Goal: Navigation & Orientation: Find specific page/section

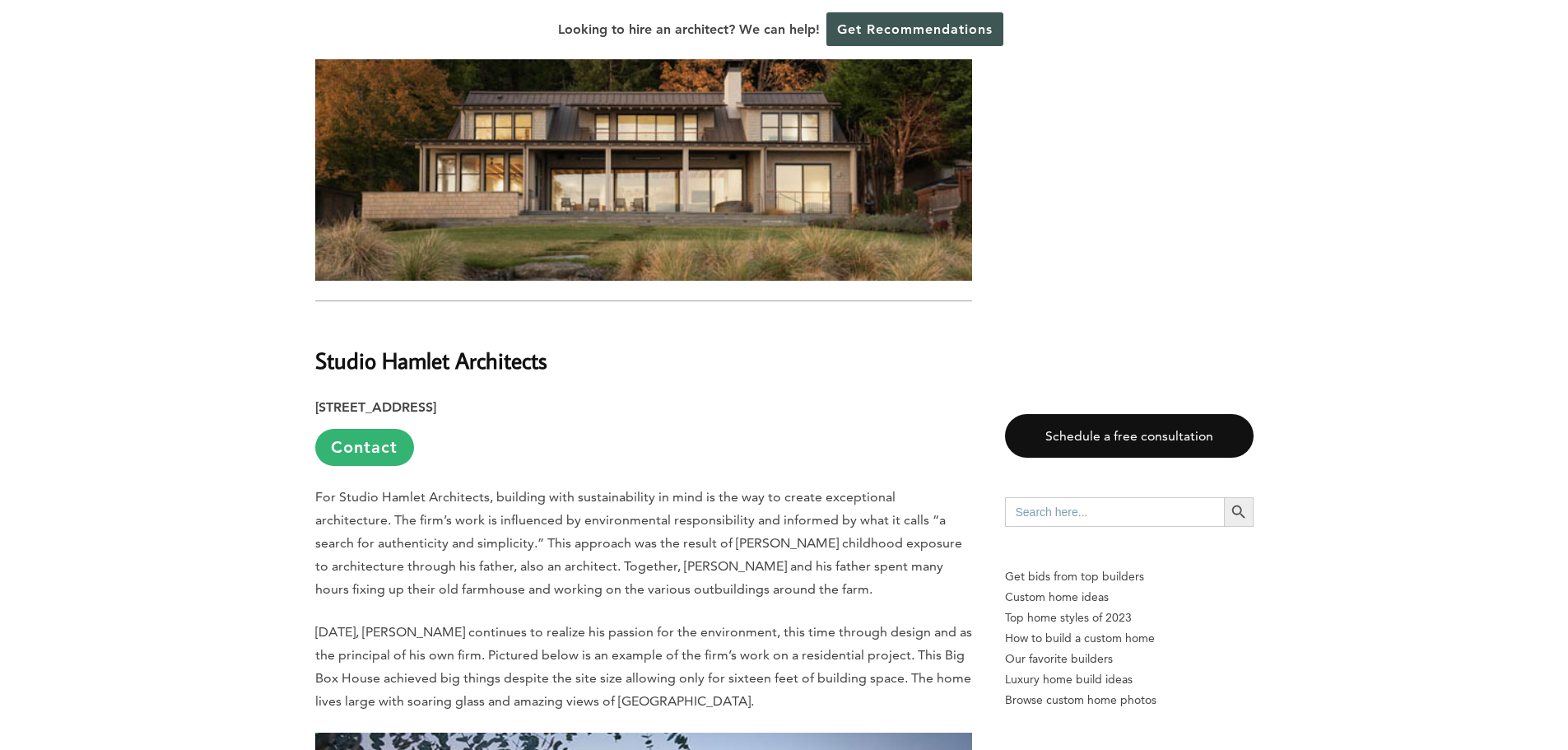
scroll to position [9959, 0]
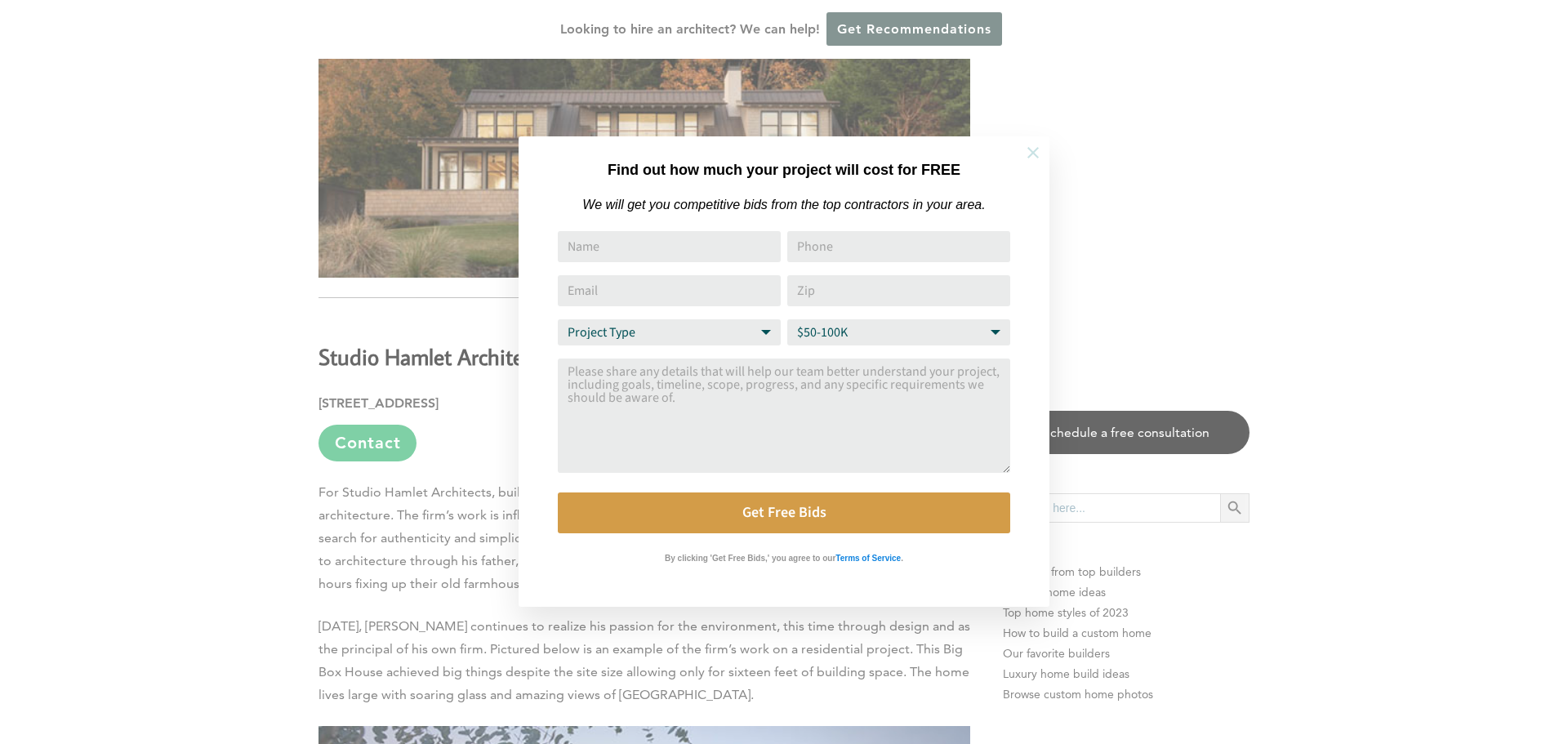
click at [1030, 152] on icon at bounding box center [1033, 153] width 18 height 18
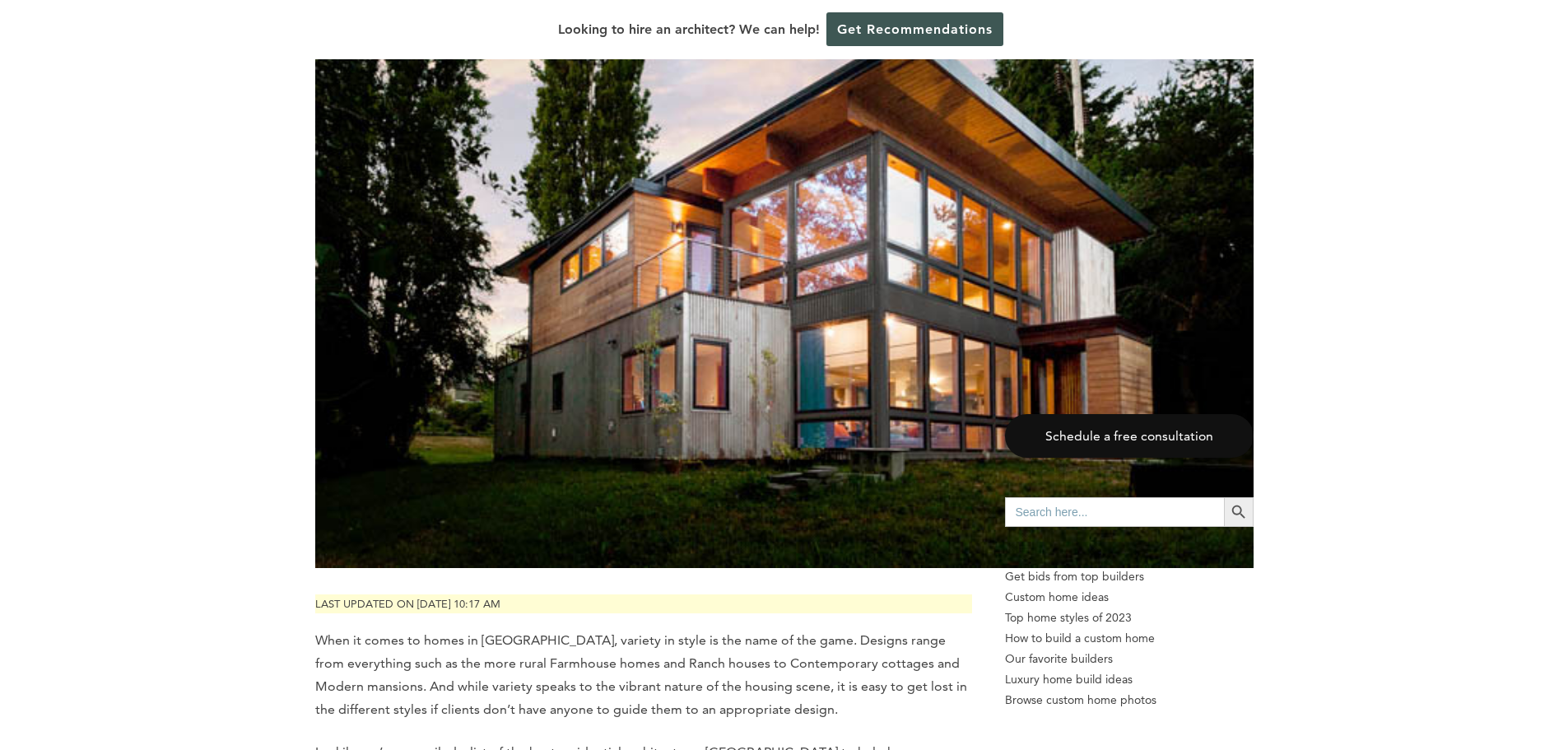
scroll to position [0, 0]
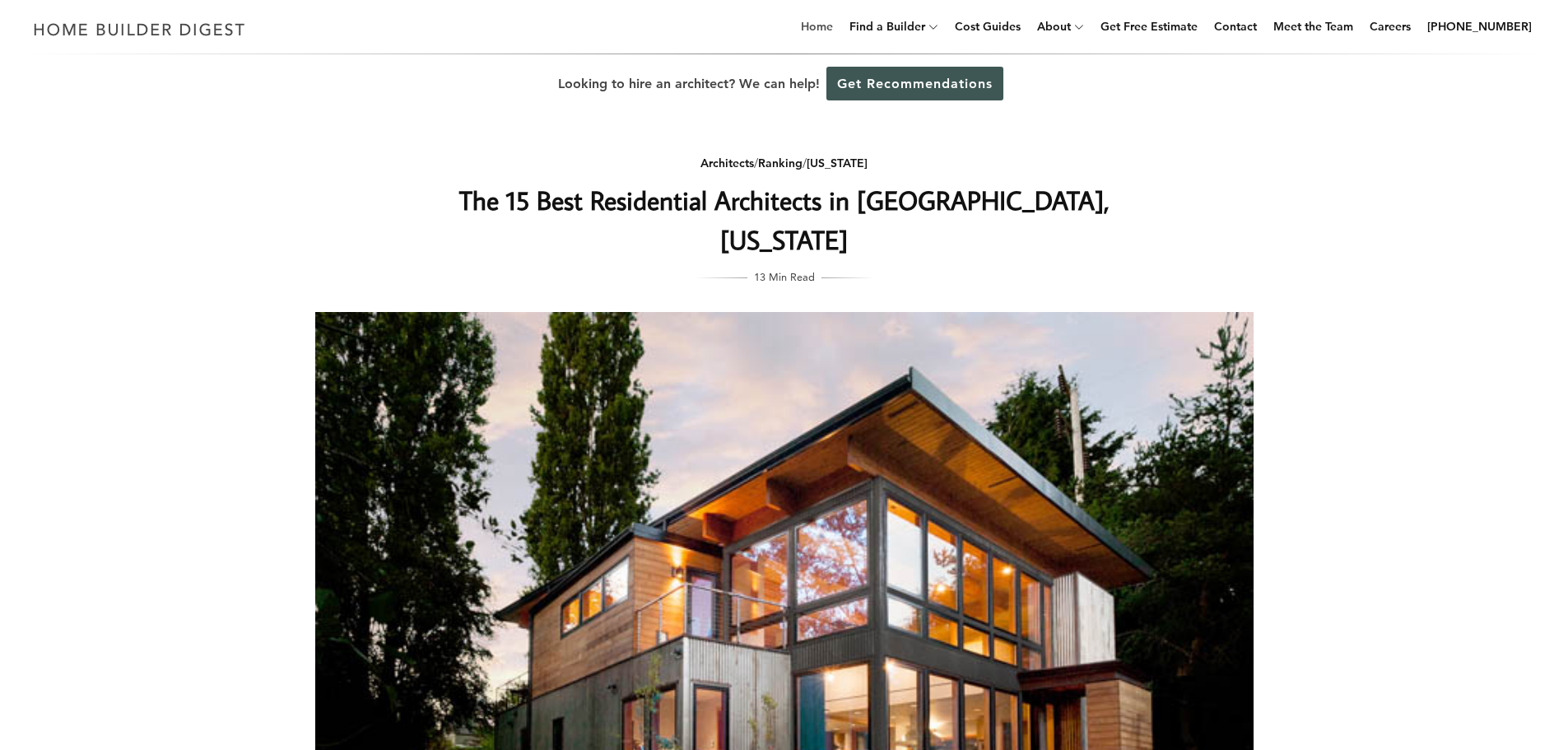
click at [837, 25] on link "Home" at bounding box center [816, 26] width 46 height 53
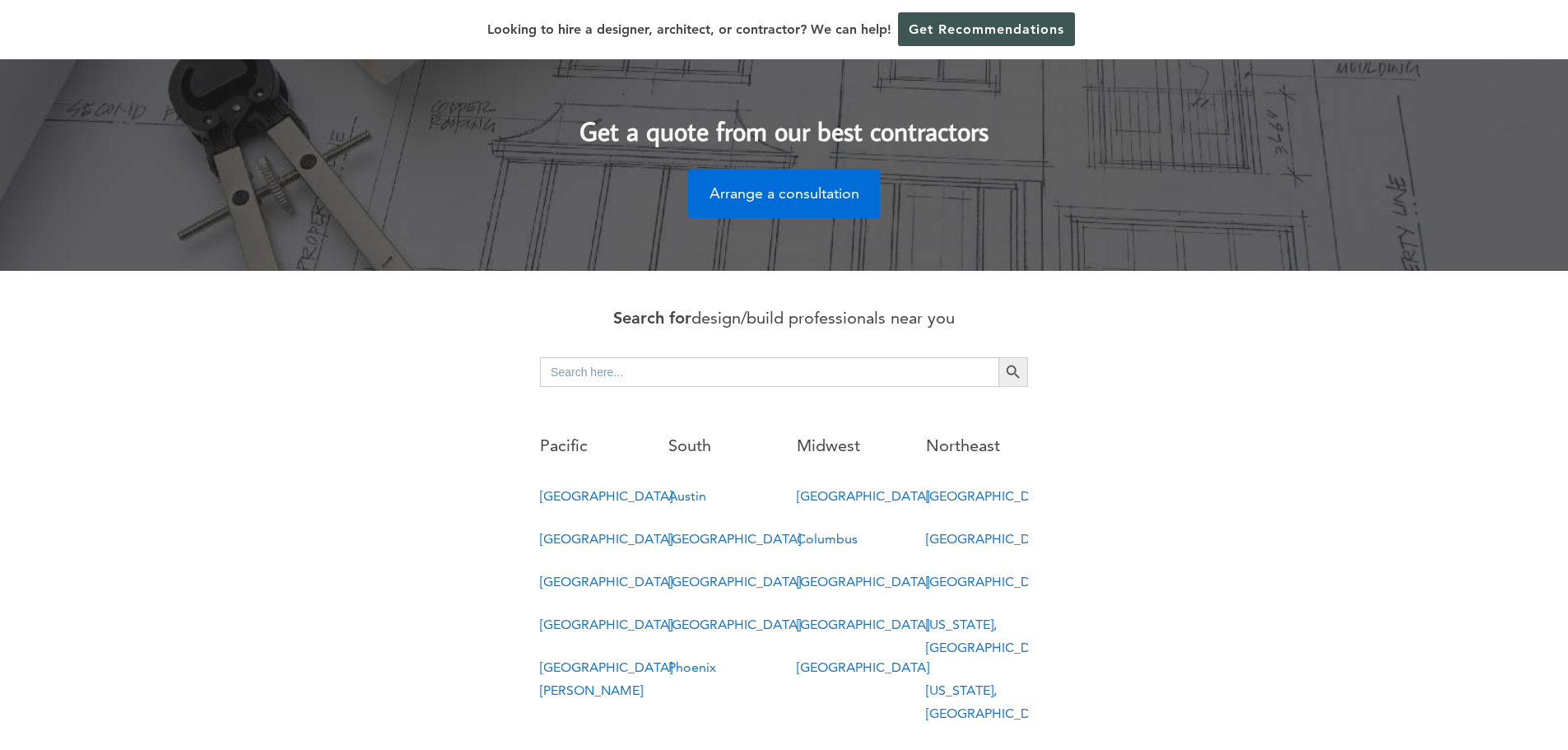
scroll to position [659, 0]
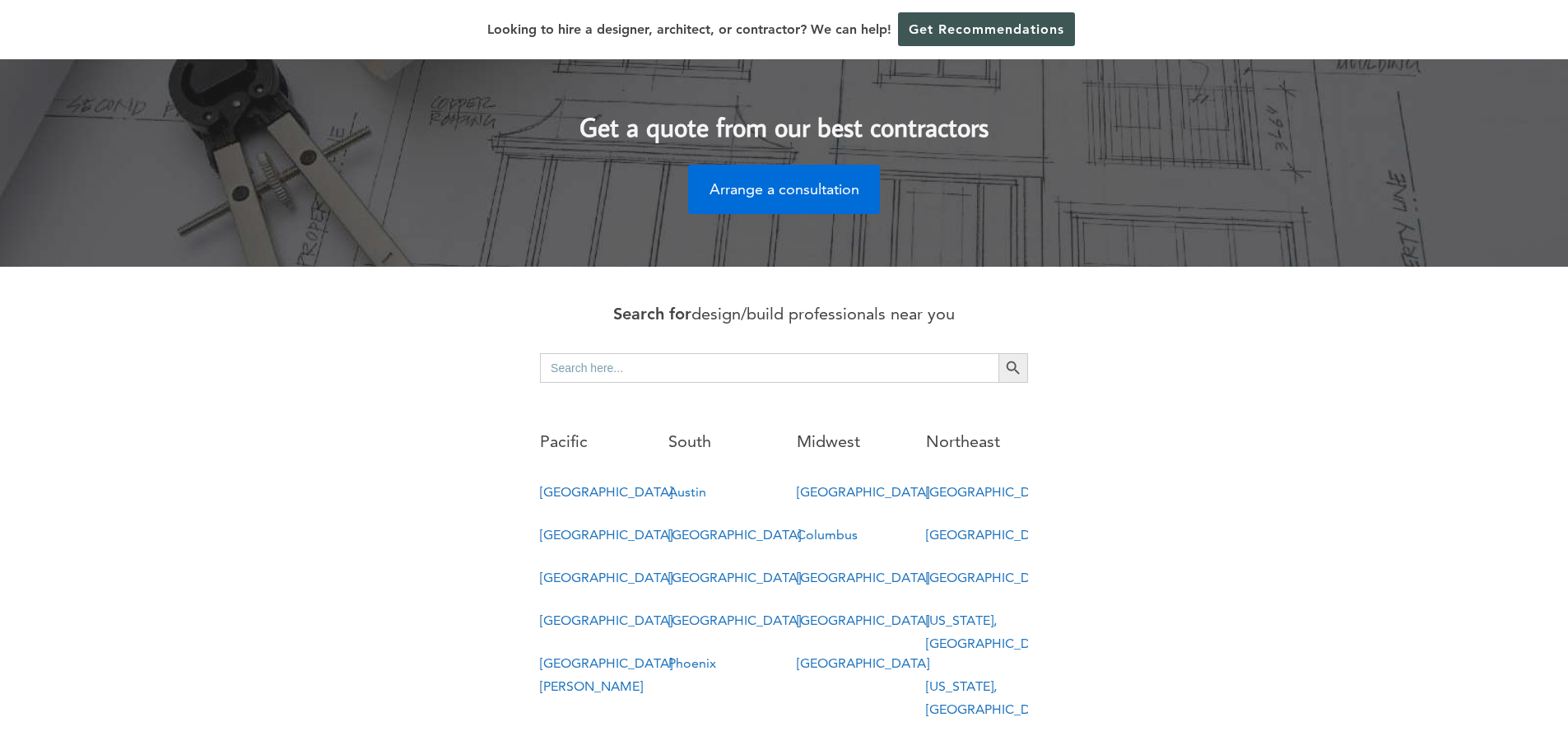
click at [548, 569] on link "[GEOGRAPHIC_DATA]" at bounding box center [606, 576] width 132 height 15
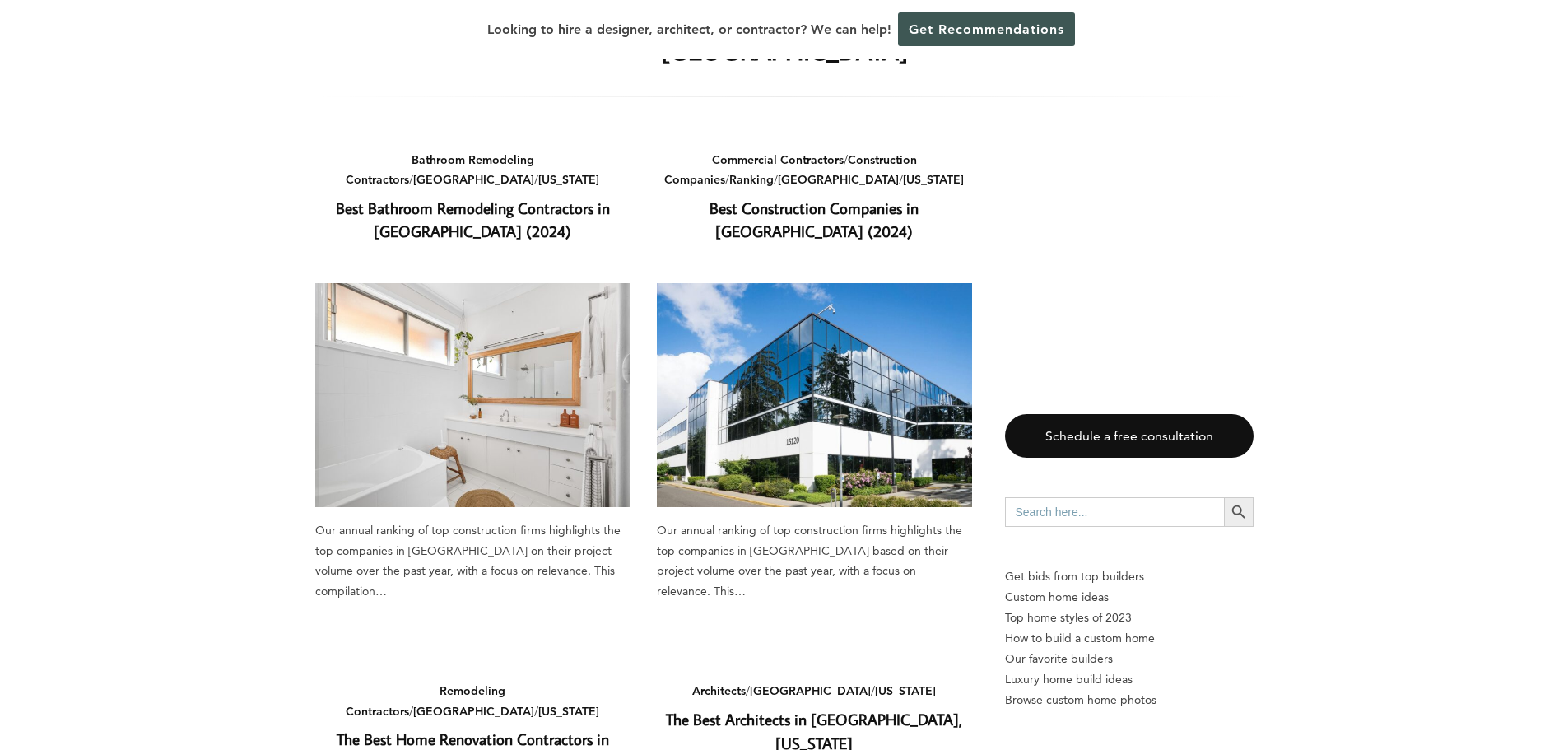
scroll to position [82, 0]
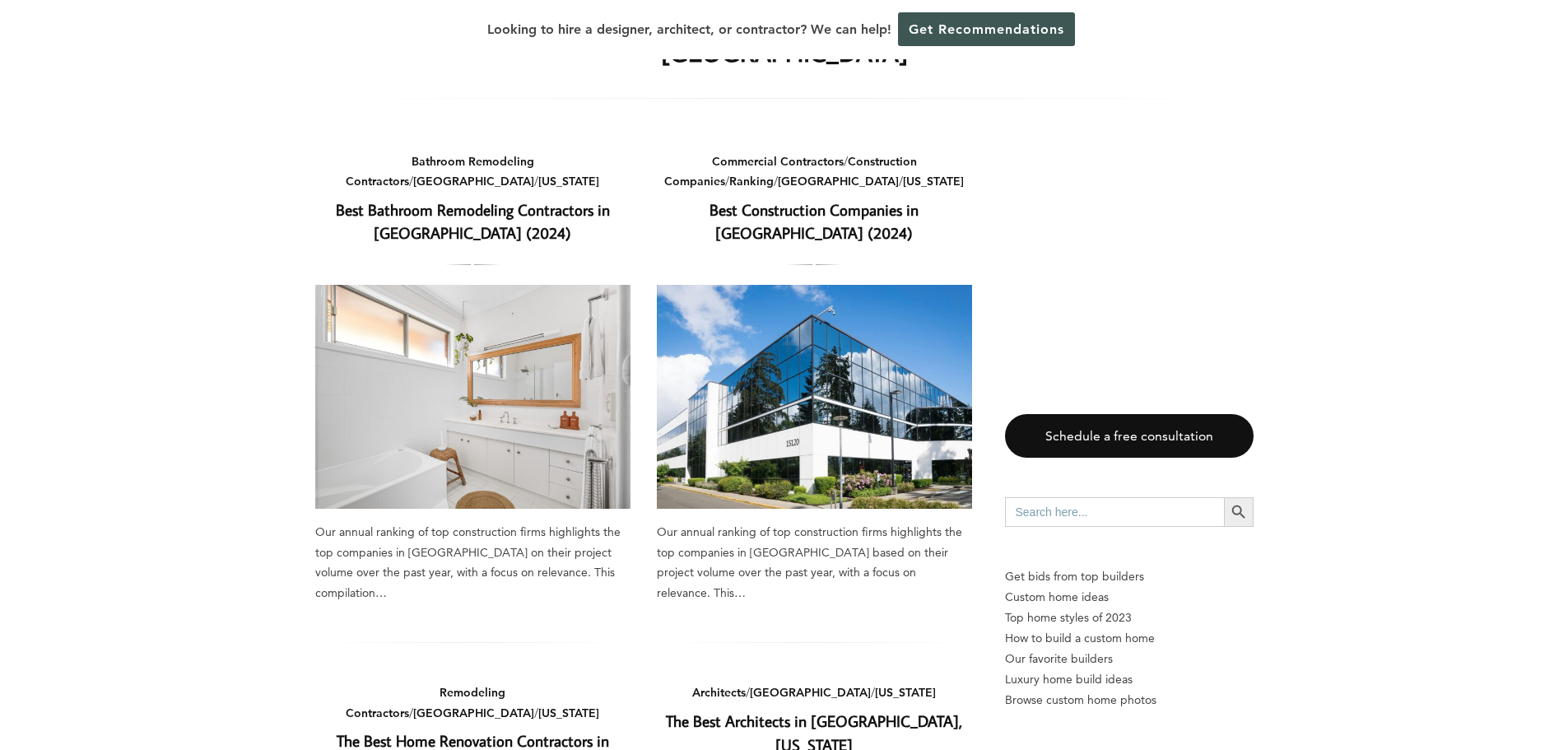
click at [755, 211] on link "Best Construction Companies in Seattle (2024)" at bounding box center [814, 222] width 209 height 45
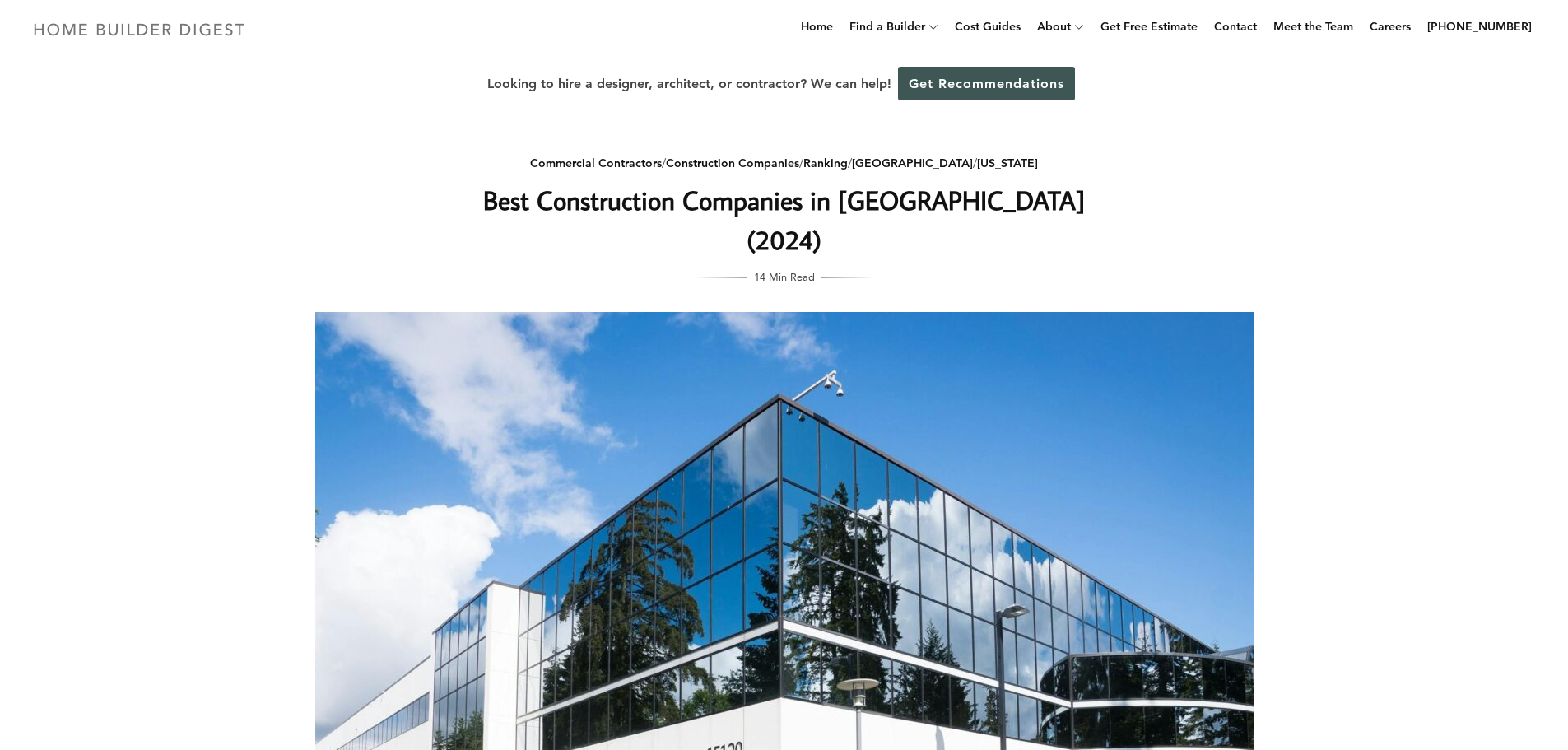
click at [101, 24] on img at bounding box center [139, 30] width 226 height 32
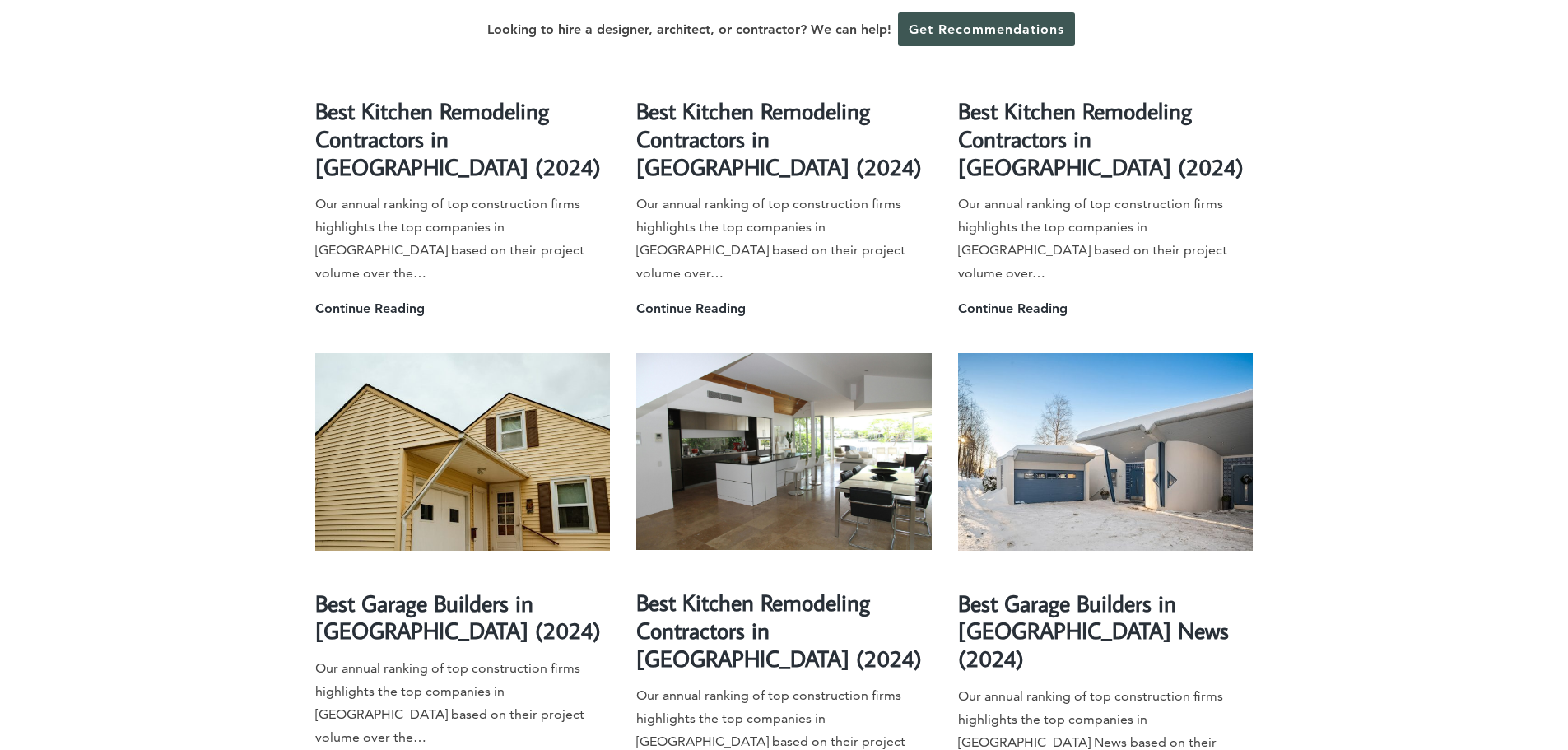
scroll to position [3868, 0]
